Goal: Navigation & Orientation: Find specific page/section

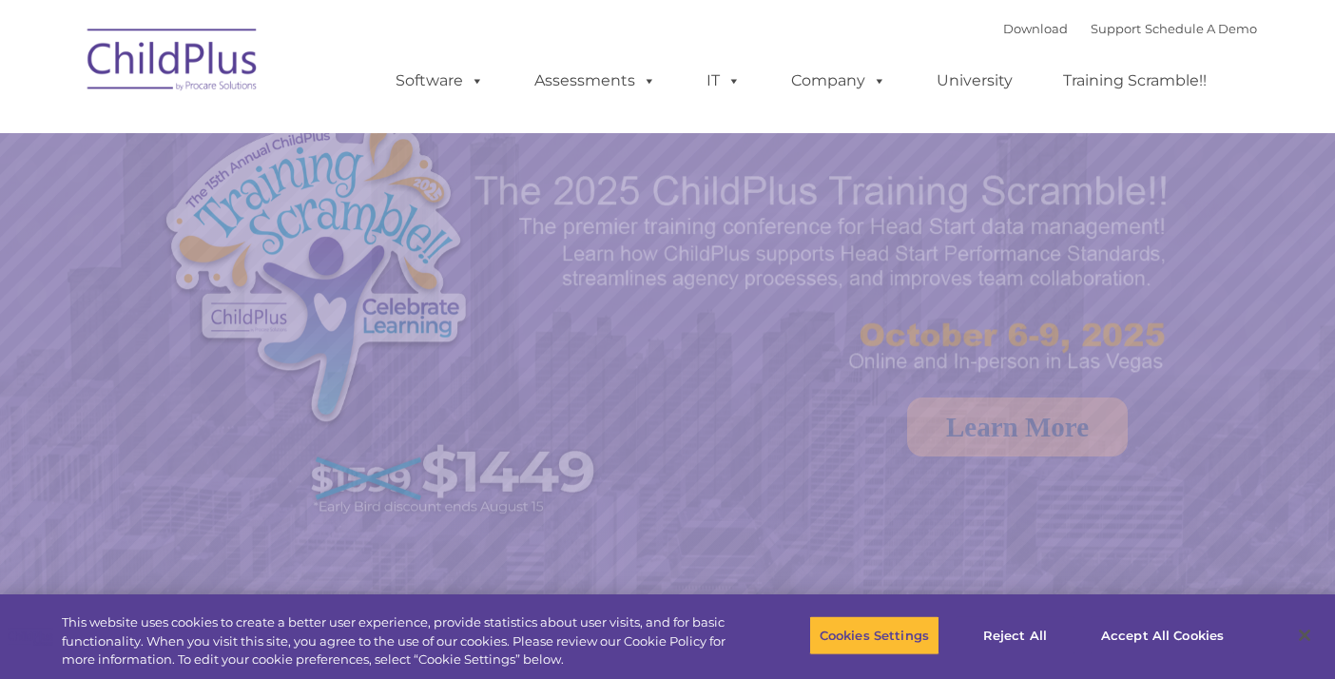
select select "MEDIUM"
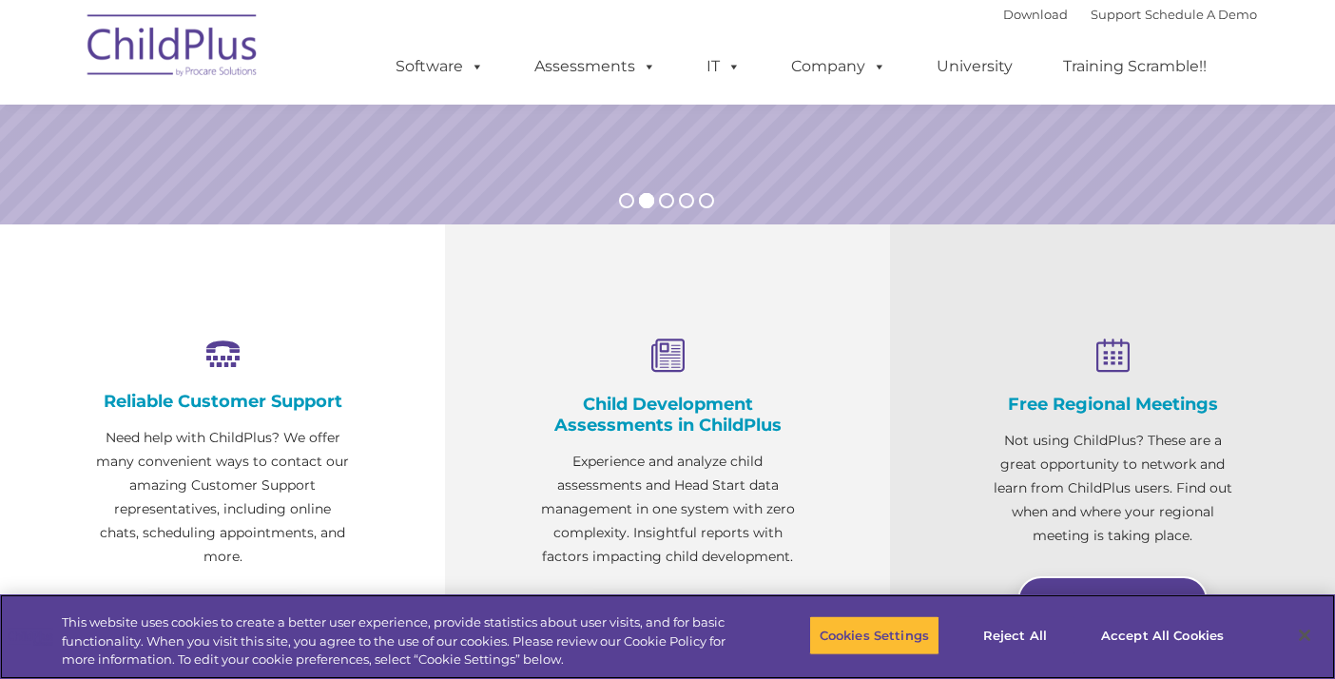
scroll to position [525, 0]
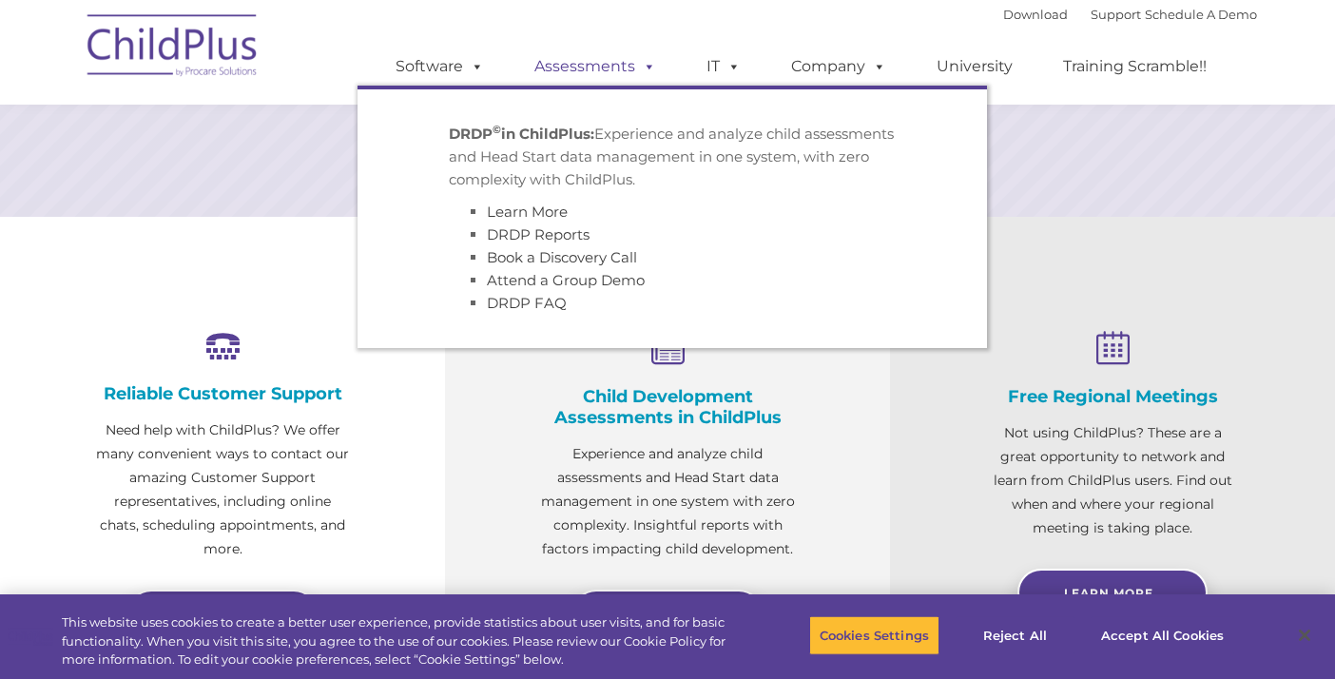
click at [617, 70] on link "Assessments" at bounding box center [595, 67] width 160 height 38
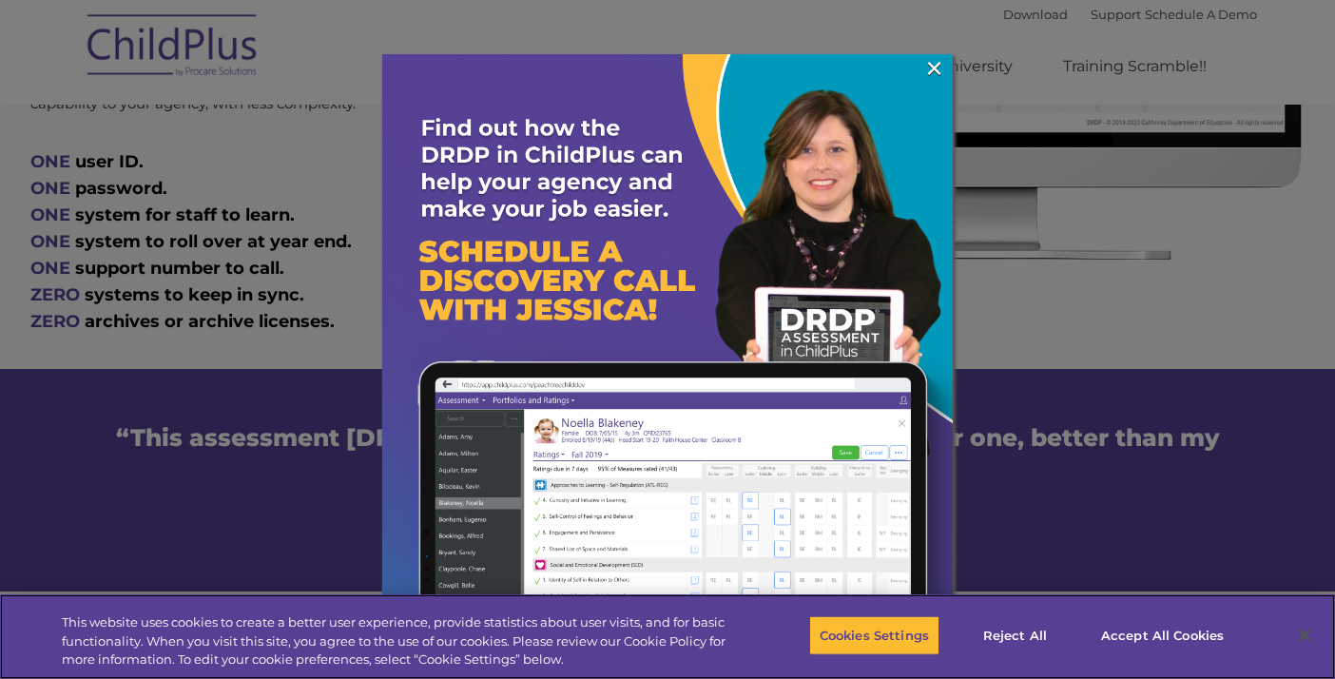
scroll to position [1123, 0]
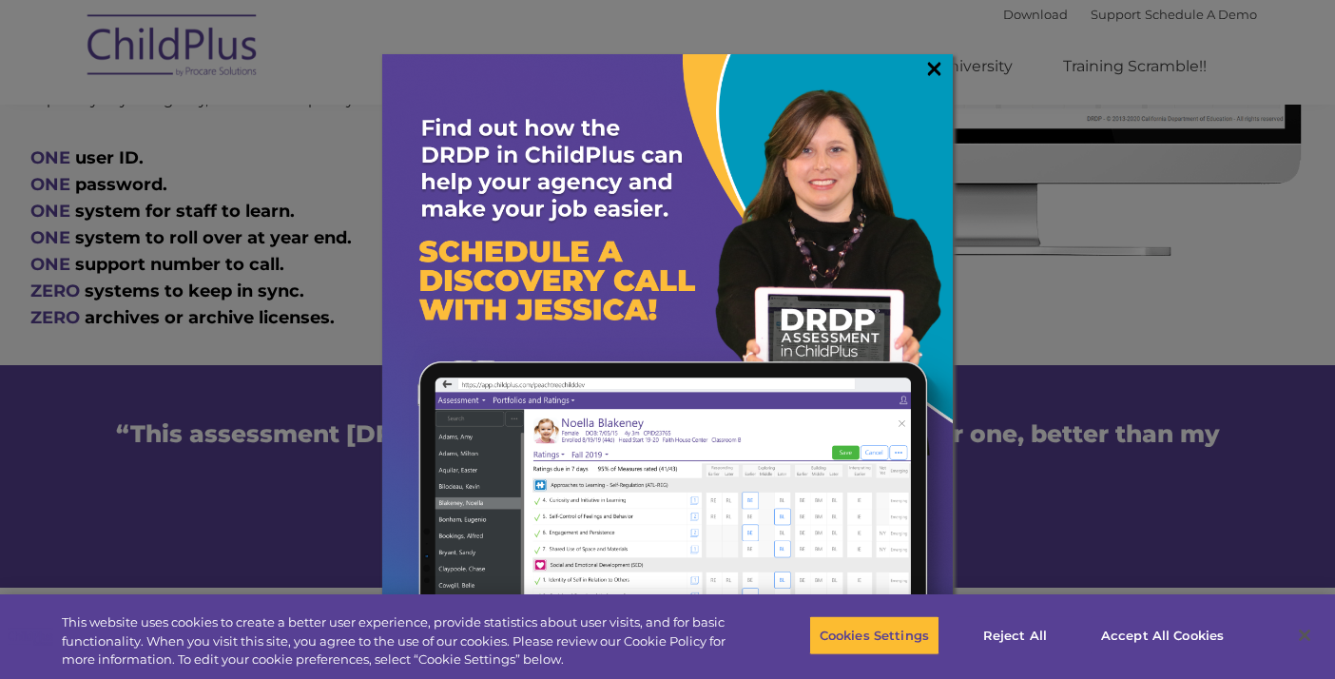
click at [932, 68] on link "×" at bounding box center [934, 68] width 22 height 19
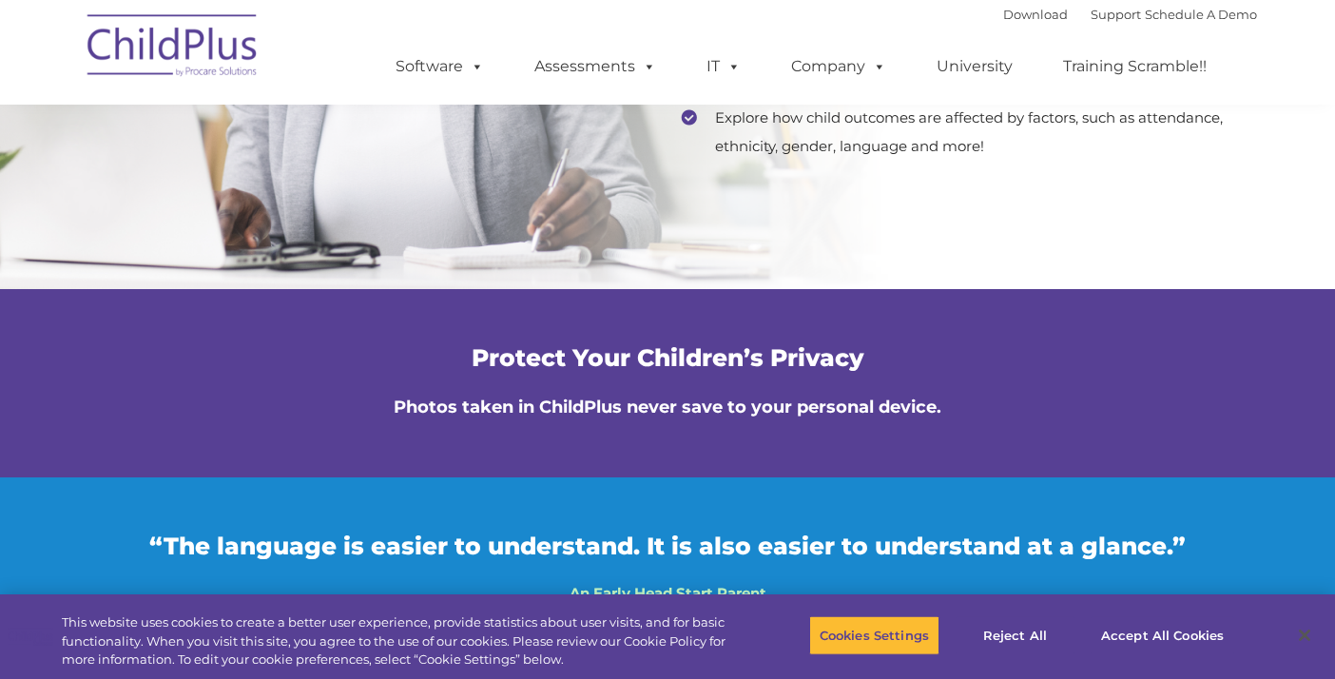
scroll to position [4070, 0]
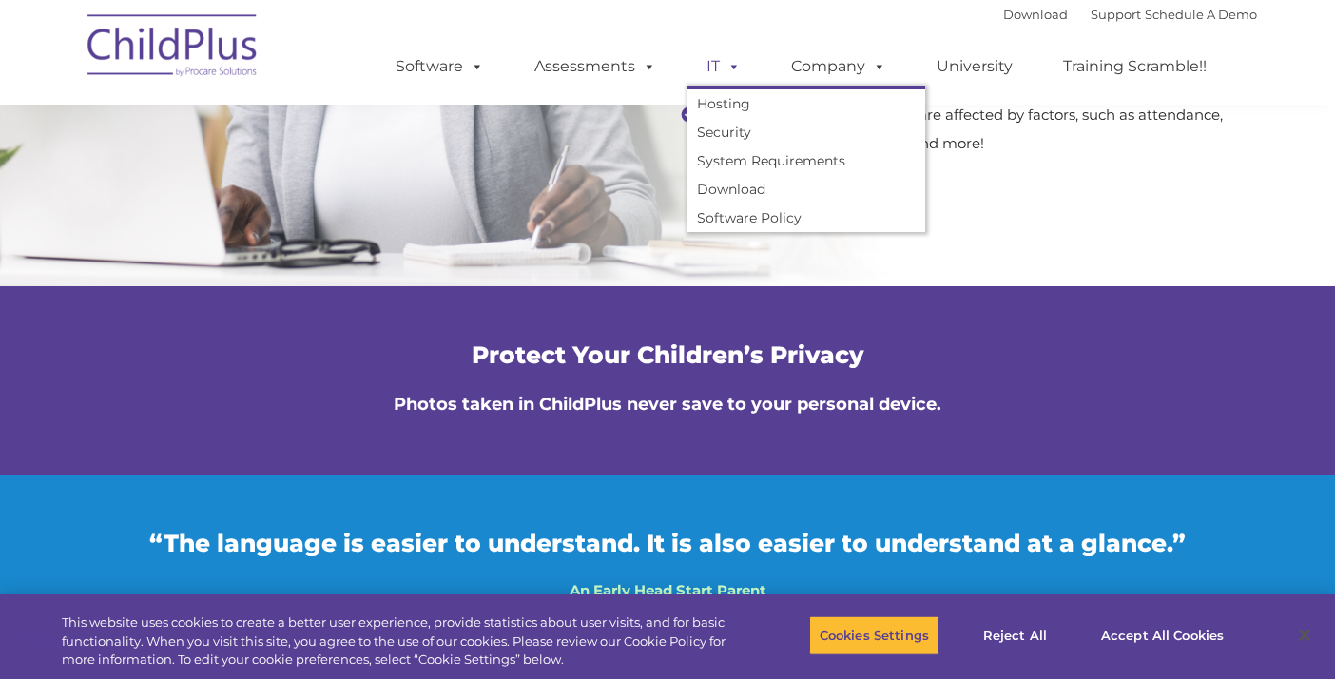
click at [729, 69] on span at bounding box center [730, 66] width 21 height 18
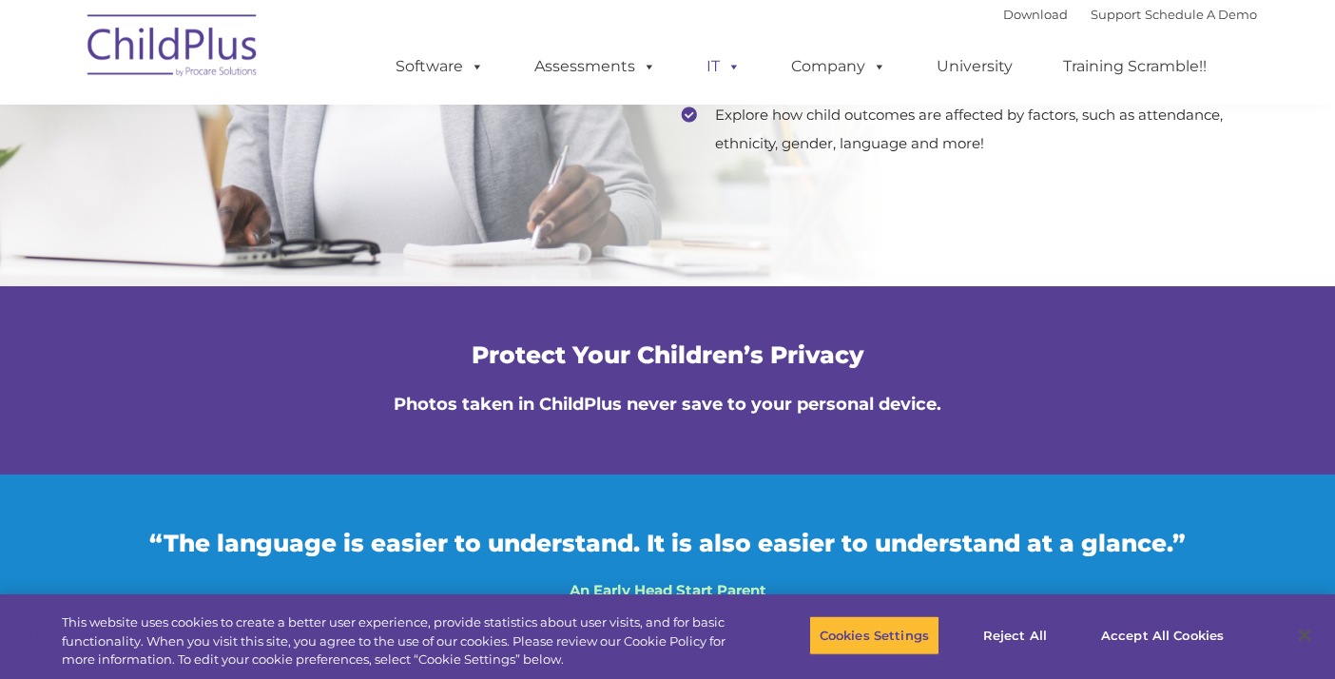
click at [729, 69] on span at bounding box center [730, 66] width 21 height 18
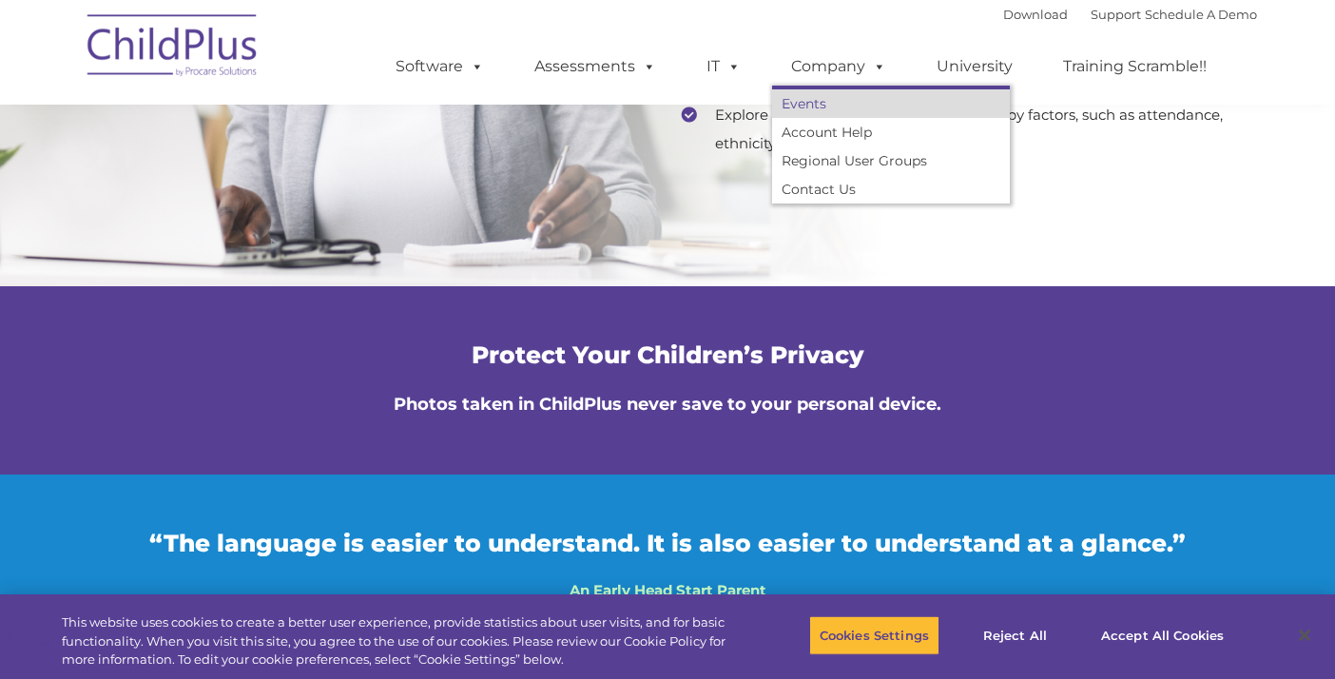
click at [815, 97] on link "Events" at bounding box center [891, 103] width 238 height 29
